Goal: Register for event/course

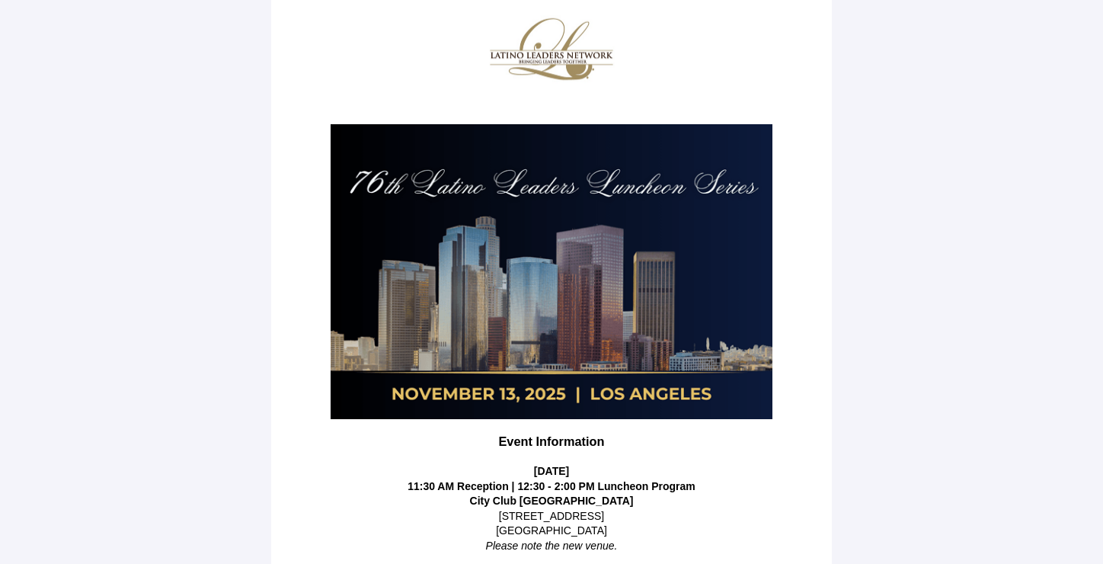
scroll to position [321, 0]
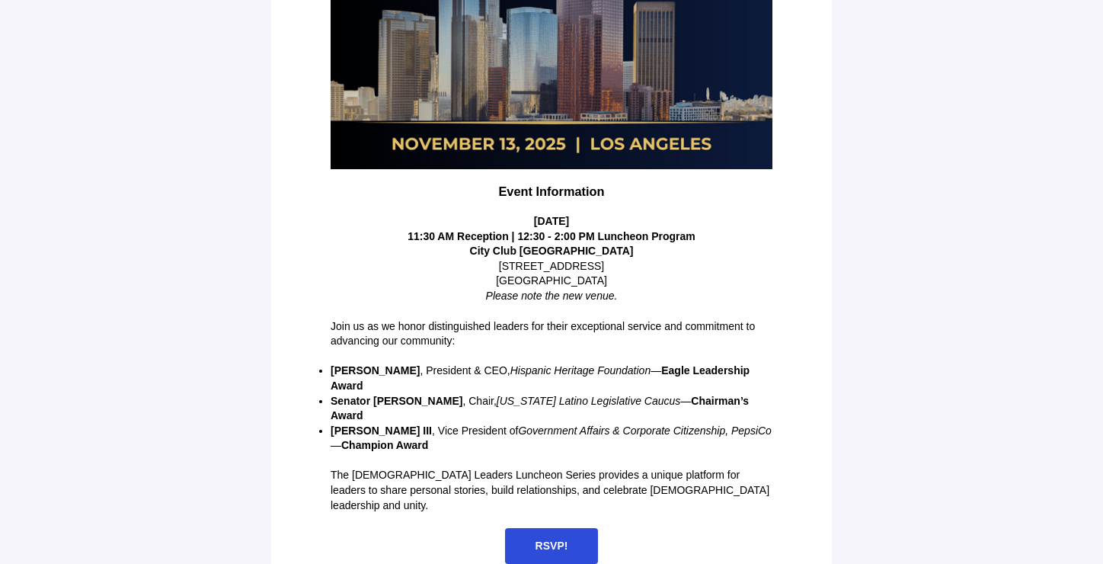
click at [543, 528] on span "RSVP!" at bounding box center [552, 546] width 94 height 36
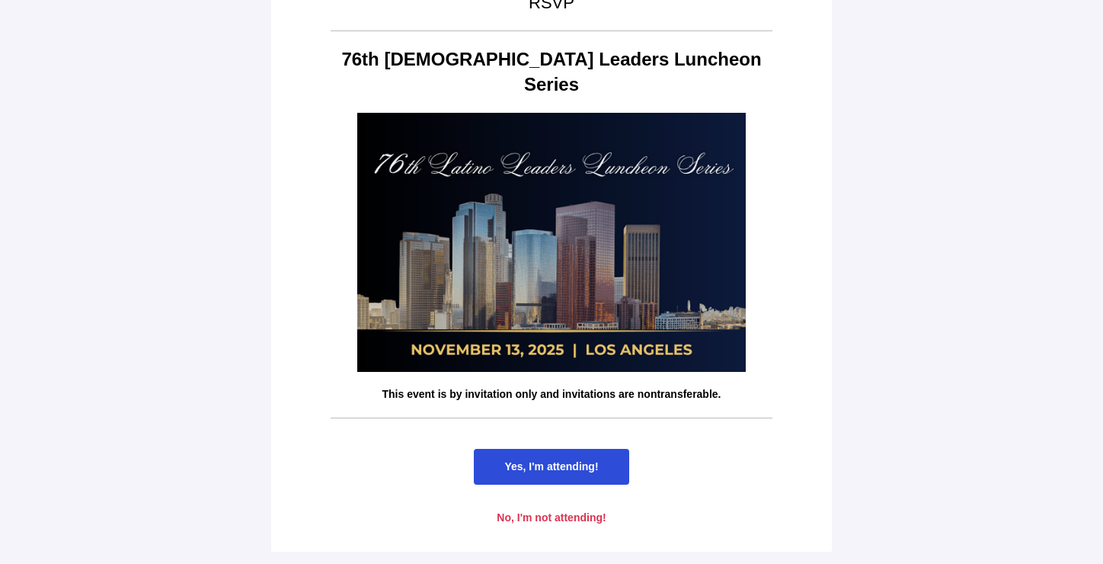
scroll to position [0, 0]
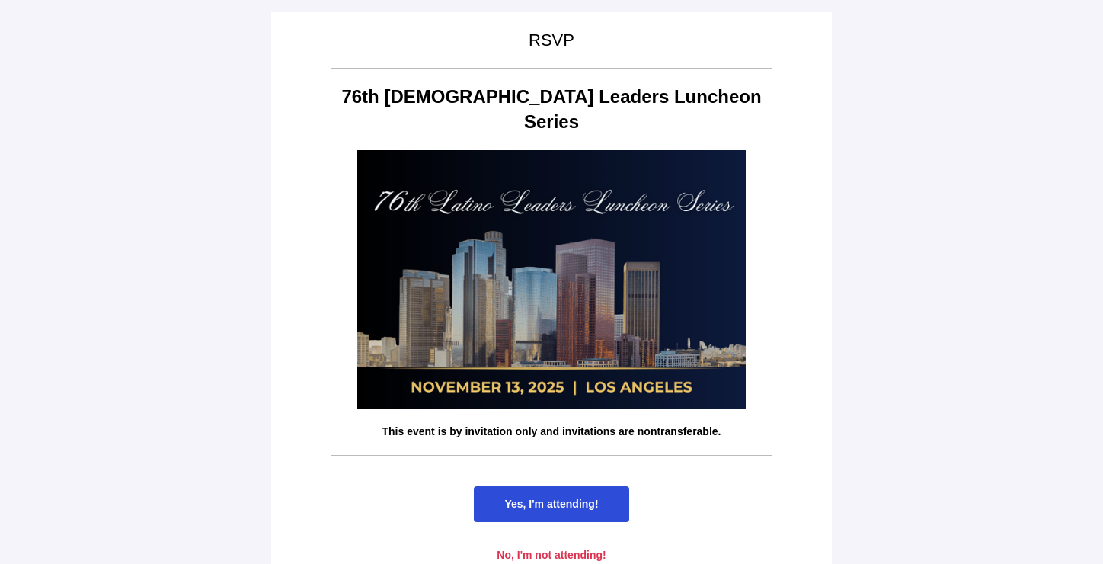
click at [582, 486] on span "Yes, I'm attending!" at bounding box center [551, 504] width 155 height 36
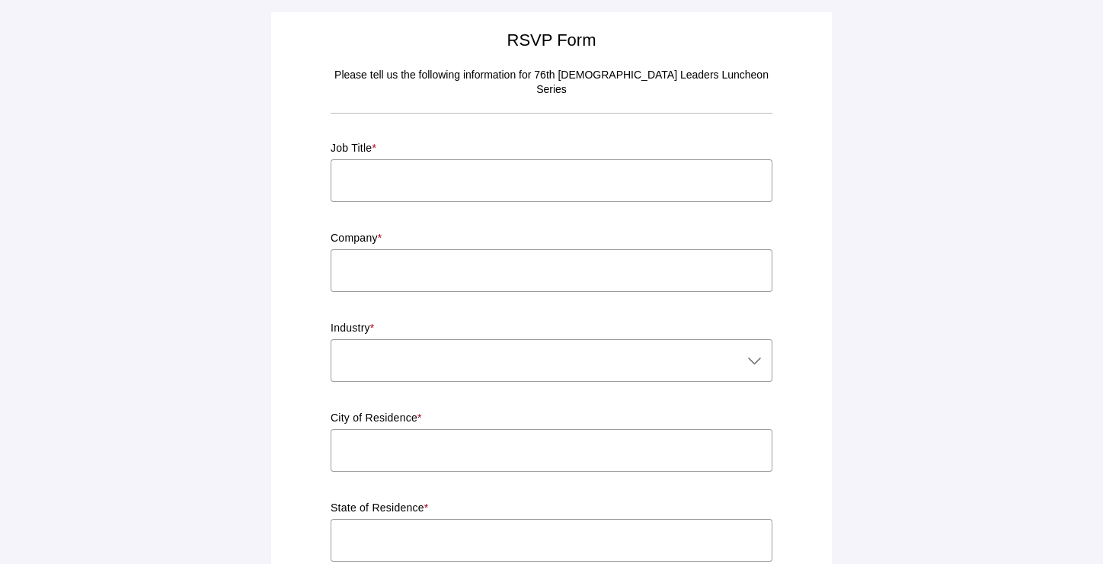
click at [401, 163] on input "text" at bounding box center [552, 180] width 442 height 43
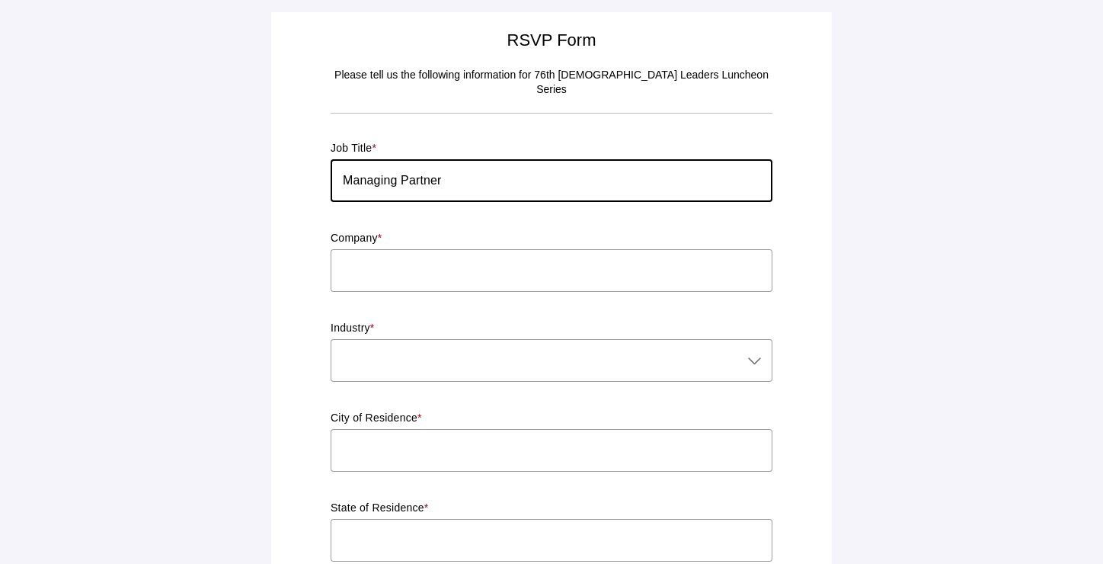
type input "Managing Partner"
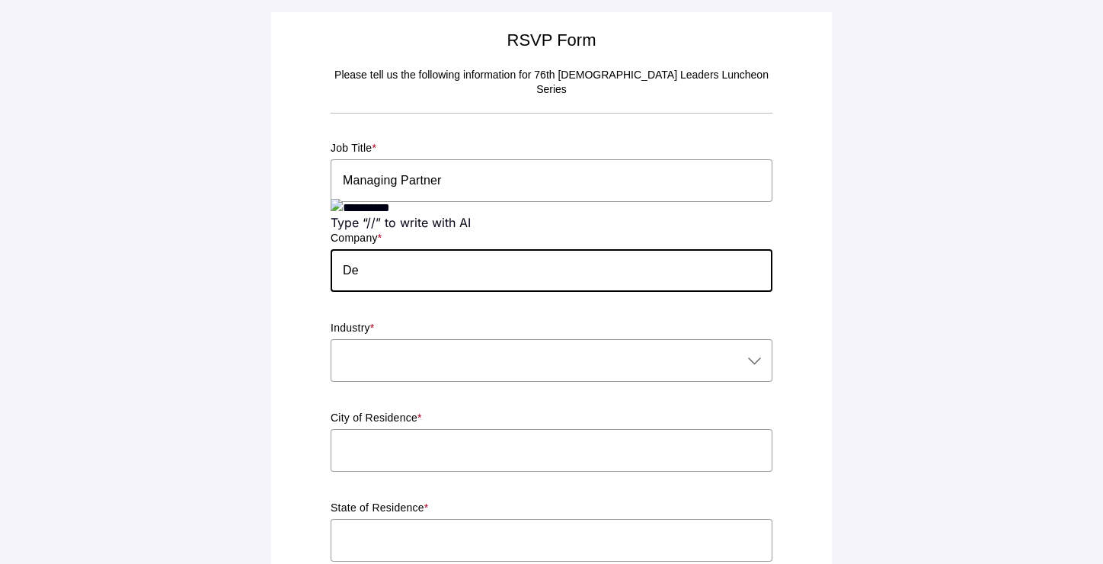
type input "De Aztlan Group"
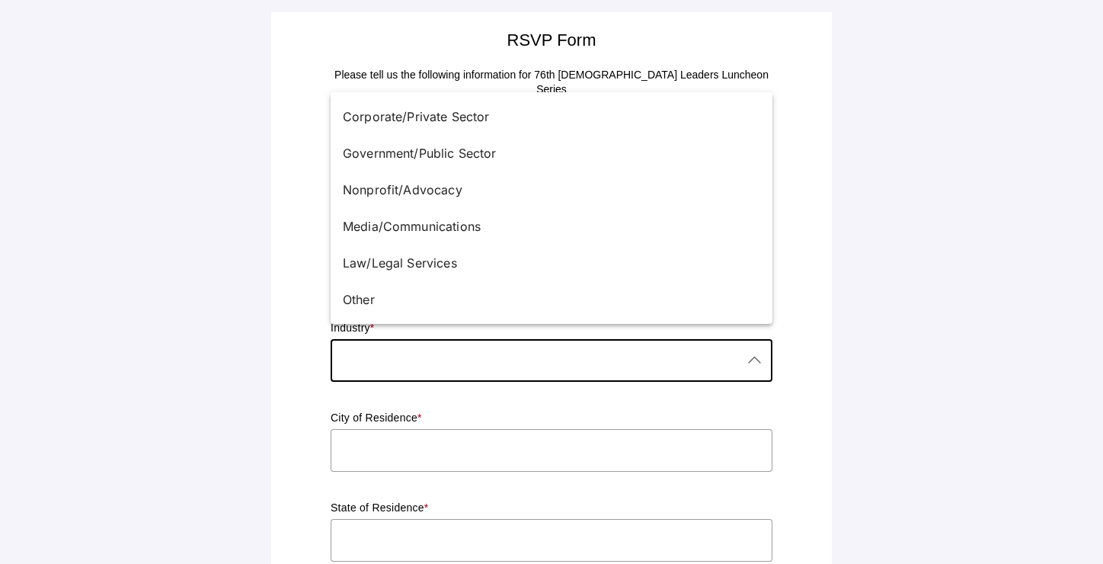
click at [501, 344] on div at bounding box center [536, 360] width 411 height 43
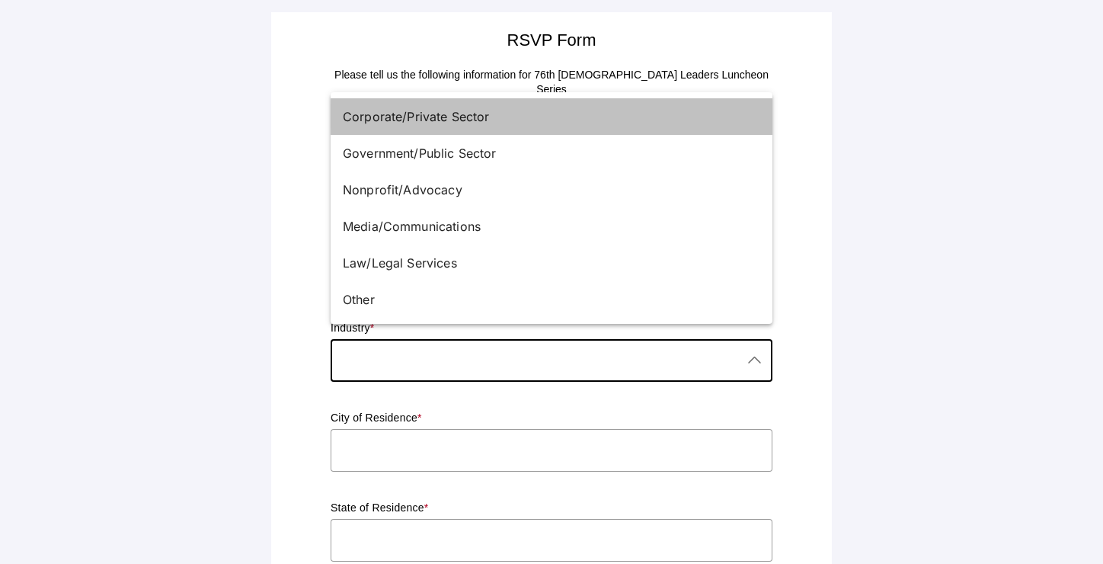
click at [500, 114] on div "Corporate/Private Sector" at bounding box center [545, 116] width 405 height 18
type input "Corporate/Private Sector"
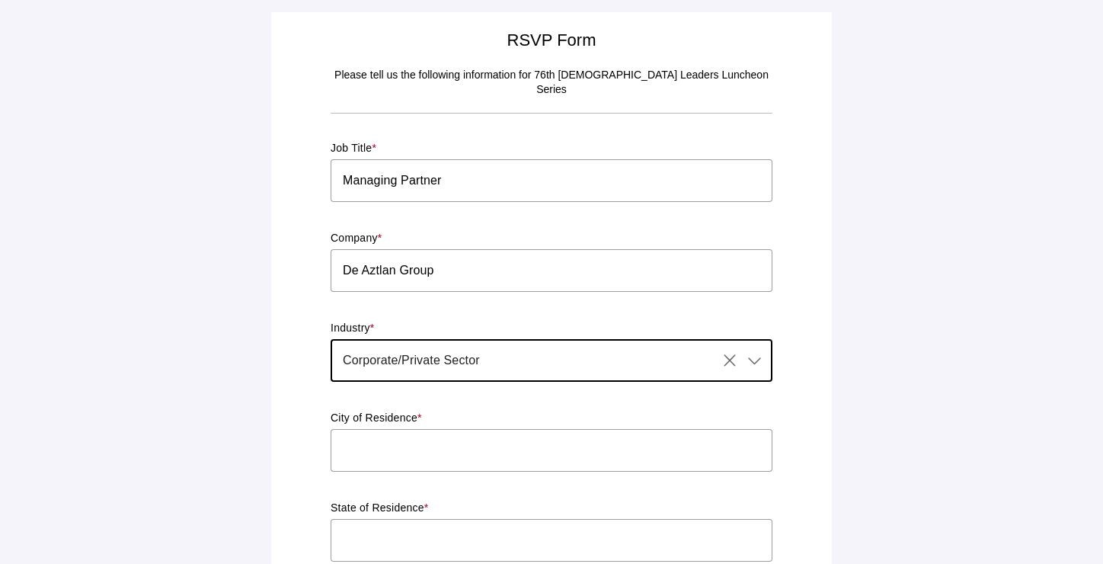
click at [398, 434] on input "text" at bounding box center [552, 450] width 442 height 43
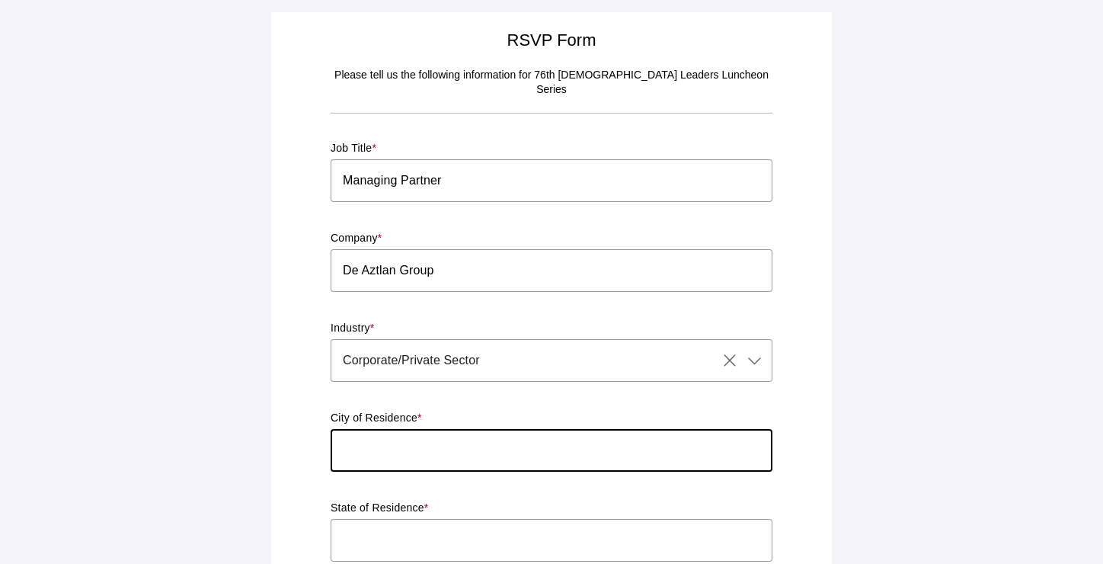
type input "[GEOGRAPHIC_DATA]"
type input "[US_STATE]"
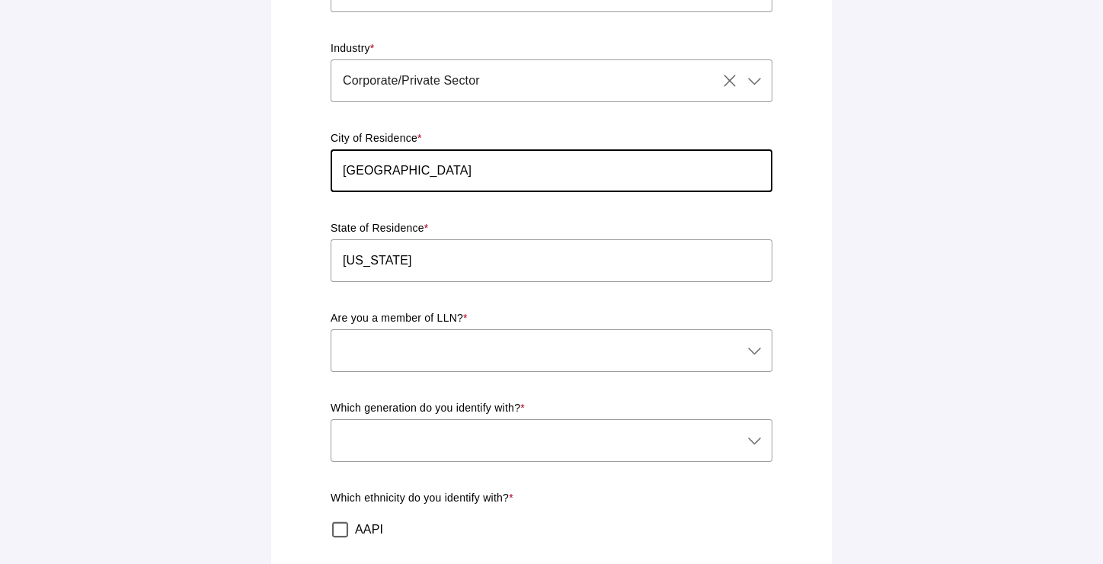
scroll to position [305, 0]
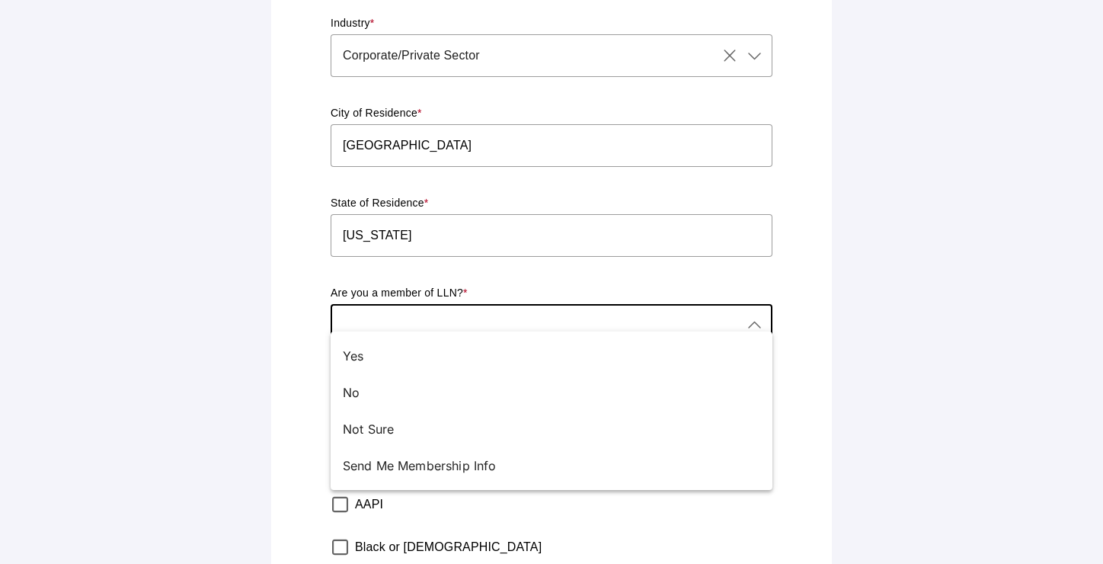
click at [429, 311] on div at bounding box center [536, 325] width 411 height 43
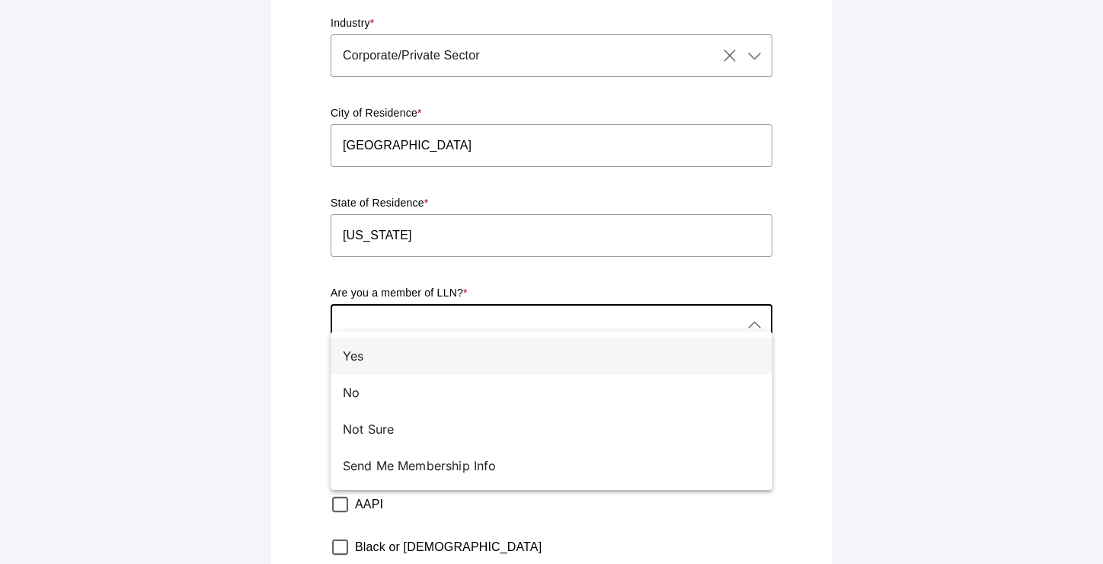
click at [416, 347] on div "Yes" at bounding box center [545, 356] width 405 height 18
type input "Yes"
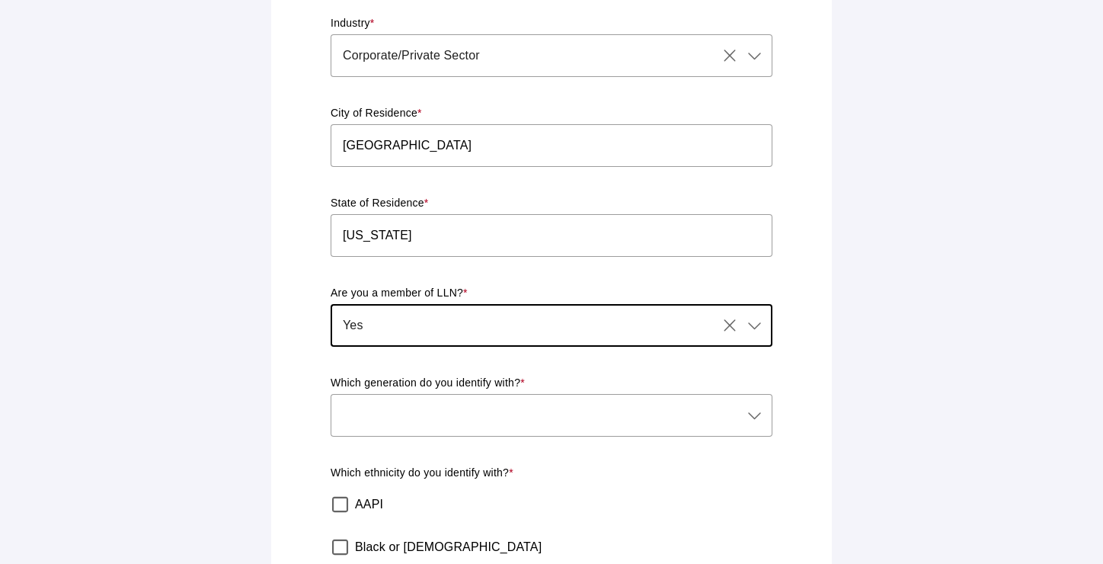
click at [402, 397] on div at bounding box center [536, 415] width 411 height 43
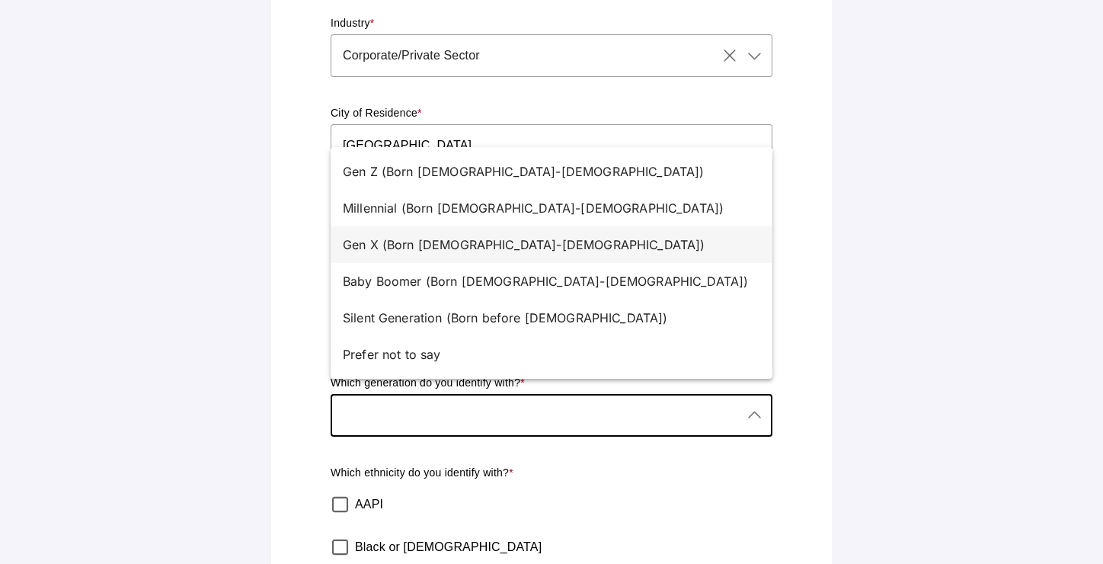
click at [415, 251] on div "Gen X (Born [DEMOGRAPHIC_DATA]-[DEMOGRAPHIC_DATA])" at bounding box center [545, 244] width 405 height 18
type input "Gen X (Born [DEMOGRAPHIC_DATA]-[DEMOGRAPHIC_DATA])"
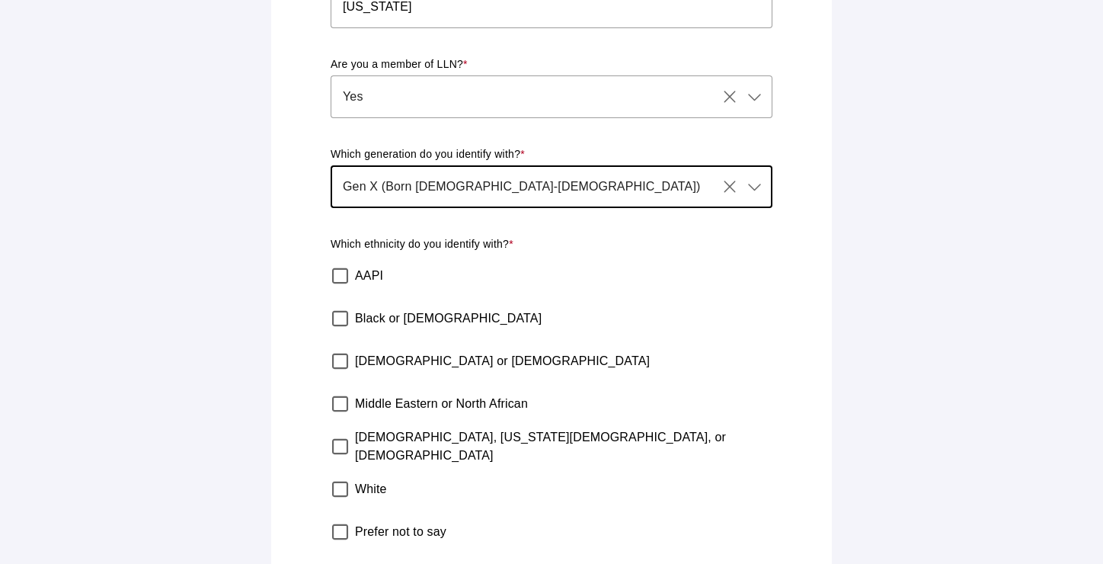
scroll to position [588, 0]
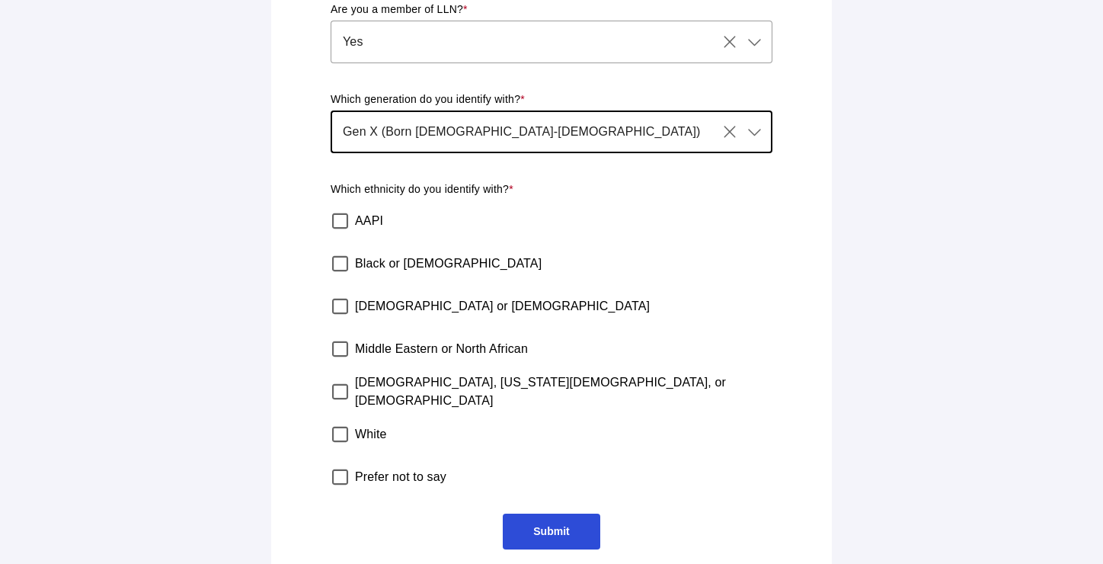
click at [415, 294] on label "[DEMOGRAPHIC_DATA] or [DEMOGRAPHIC_DATA]" at bounding box center [502, 306] width 295 height 43
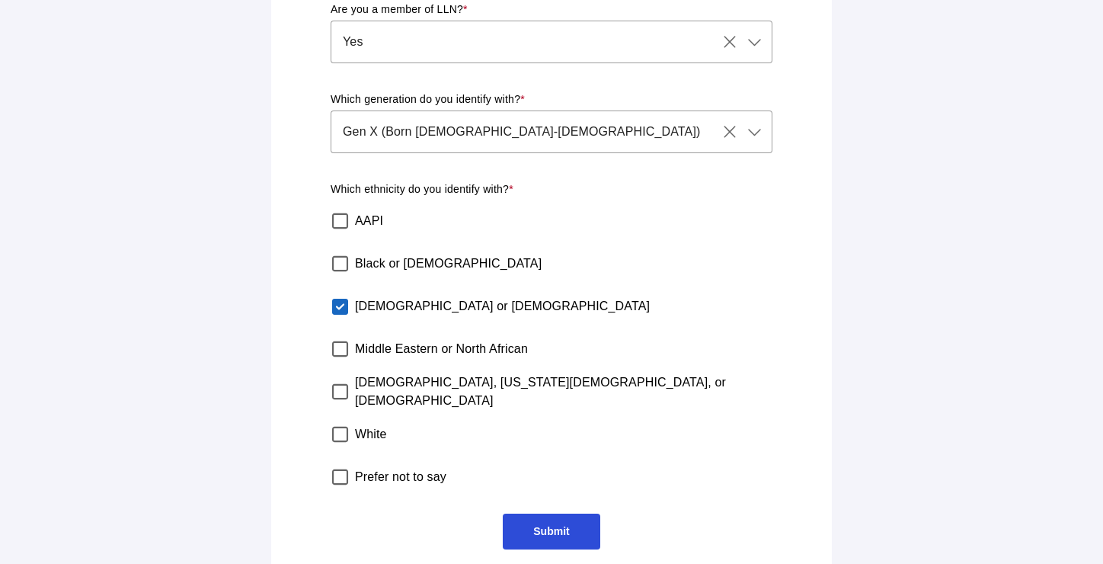
click at [563, 525] on span "Submit" at bounding box center [551, 531] width 36 height 12
